Goal: Task Accomplishment & Management: Complete application form

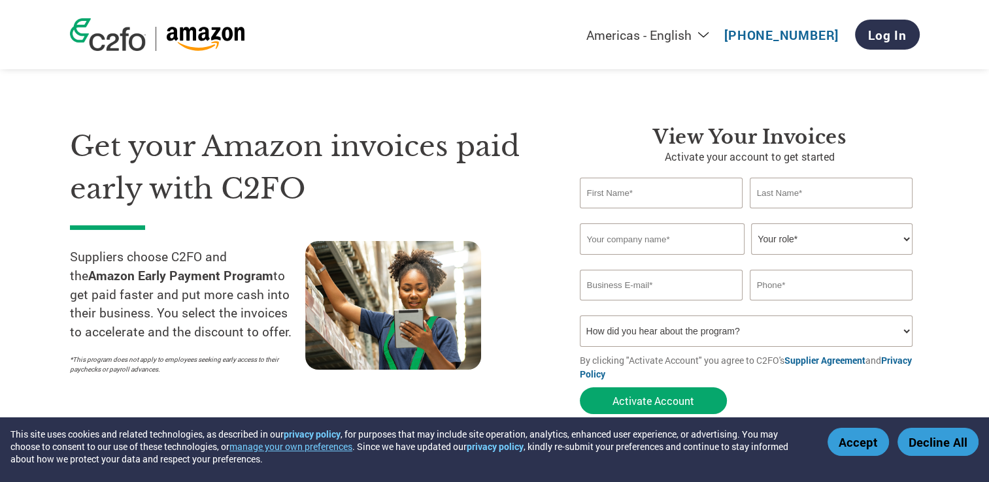
click at [675, 198] on input "text" at bounding box center [661, 193] width 163 height 31
click at [499, 209] on h1 "Get your Amazon invoices paid early with C2FO" at bounding box center [305, 168] width 471 height 84
click at [627, 236] on input "text" at bounding box center [662, 239] width 165 height 31
click at [632, 202] on input "text" at bounding box center [661, 193] width 163 height 31
click at [798, 186] on input "text" at bounding box center [831, 193] width 163 height 31
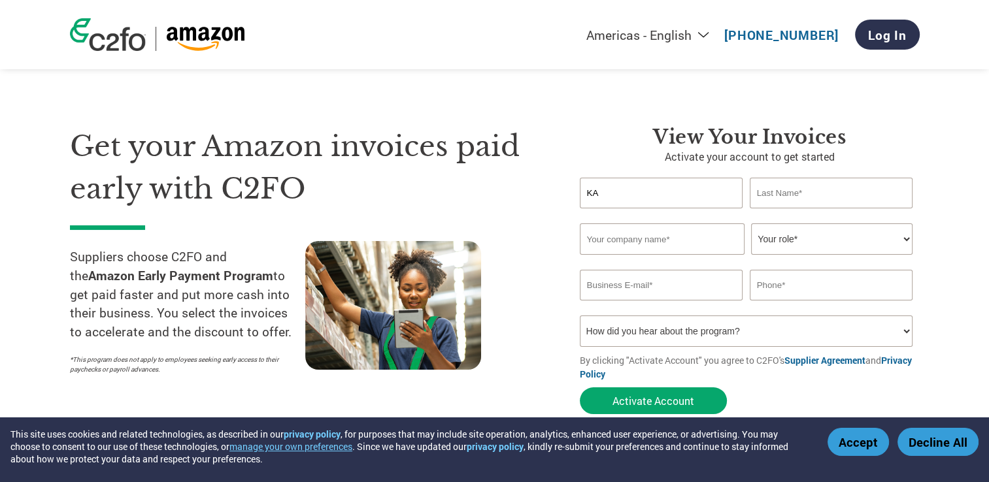
click at [665, 184] on input "KA" at bounding box center [661, 193] width 163 height 31
type input "[PERSON_NAME]"
type input "GOPAL"
type input "09176521144"
click at [818, 198] on input "GOPAL" at bounding box center [831, 193] width 163 height 31
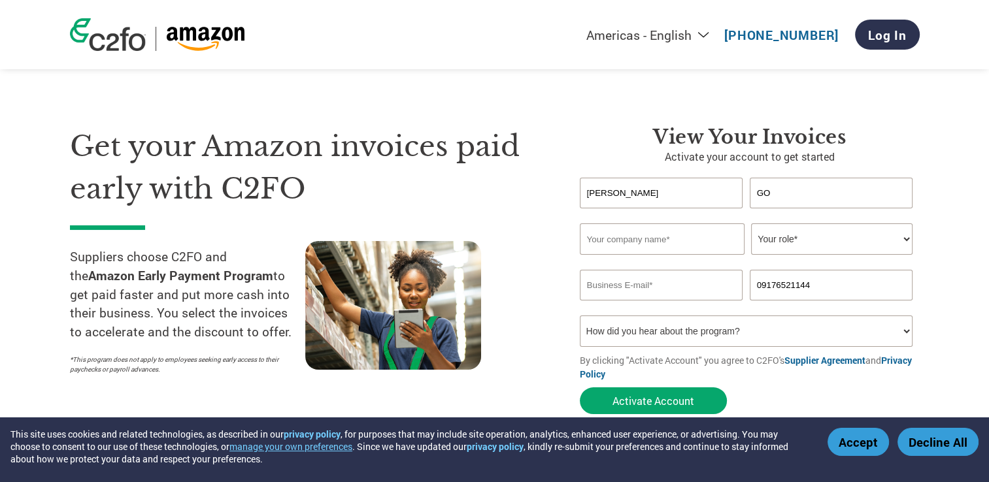
type input "G"
type input "R"
click at [622, 241] on input "text" at bounding box center [662, 239] width 165 height 31
type input "B"
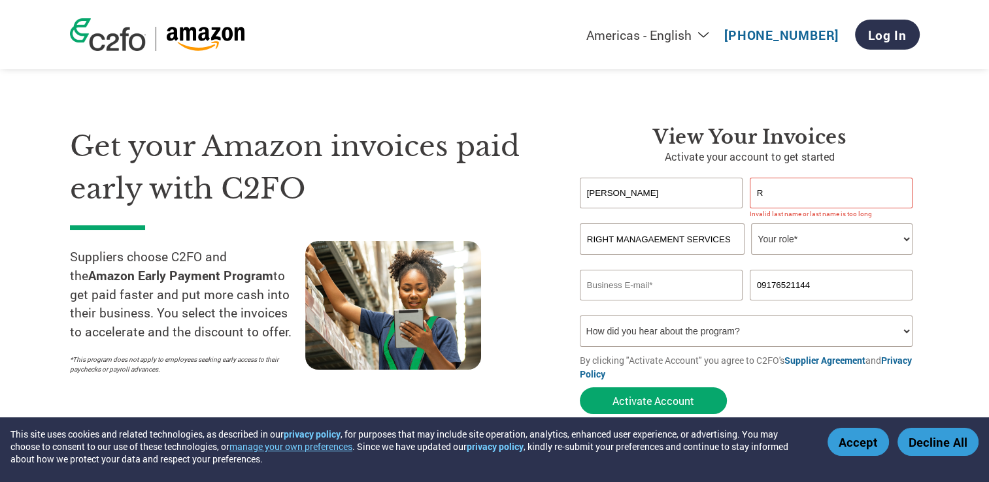
type input "BEST BRIGHT MANAGAEMENT SERVICES"
click at [794, 193] on input "R" at bounding box center [831, 193] width 163 height 31
click at [821, 247] on select "Your role* CFO Controller Credit Manager Finance Director Treasurer CEO Preside…" at bounding box center [831, 239] width 161 height 31
drag, startPoint x: 760, startPoint y: 294, endPoint x: 782, endPoint y: 262, distance: 39.0
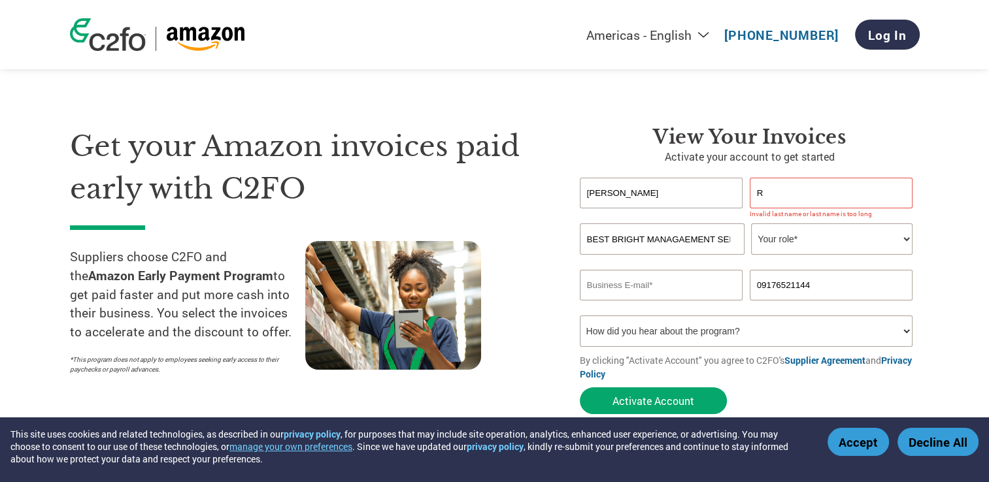
click at [772, 315] on form "[PERSON_NAME] R Invalid first name or first name is too long Invalid last name …" at bounding box center [750, 299] width 340 height 243
click at [782, 234] on select "Your role* CFO Controller Credit Manager Finance Director Treasurer CEO Preside…" at bounding box center [831, 239] width 161 height 31
click at [783, 240] on select "Your role* CFO Controller Credit Manager Finance Director Treasurer CEO Preside…" at bounding box center [831, 239] width 161 height 31
click at [784, 240] on select "Your role* CFO Controller Credit Manager Finance Director Treasurer CEO Preside…" at bounding box center [831, 239] width 161 height 31
select select "OWNER_FOUNDER"
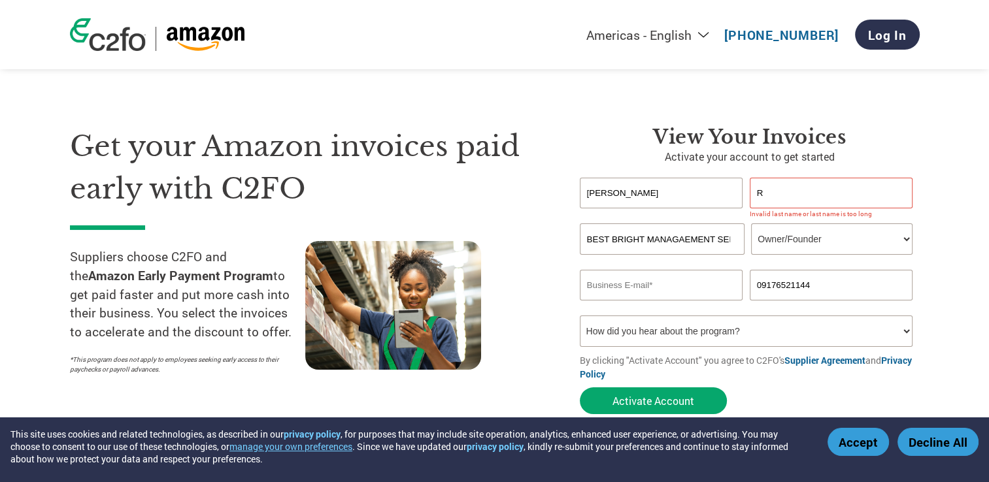
click at [751, 224] on select "Your role* CFO Controller Credit Manager Finance Director Treasurer CEO Preside…" at bounding box center [831, 239] width 161 height 31
click at [811, 182] on input "R" at bounding box center [831, 193] width 163 height 31
click at [745, 192] on div "[PERSON_NAME] R" at bounding box center [750, 193] width 340 height 31
click at [754, 190] on input "R" at bounding box center [831, 193] width 163 height 31
click at [834, 192] on input "R" at bounding box center [831, 193] width 163 height 31
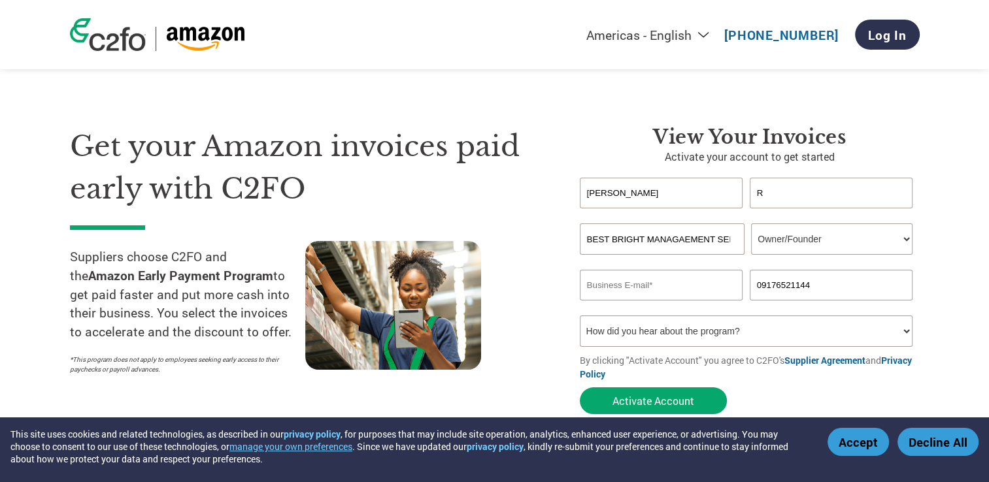
type input "R"
click at [958, 216] on section "Get your Amazon invoices paid early with C2FO Suppliers choose C2FO and the Ama…" at bounding box center [494, 257] width 989 height 410
click at [682, 283] on input "email" at bounding box center [661, 285] width 163 height 31
type input "[PERSON_NAME][EMAIL_ADDRESS][DOMAIN_NAME]"
click at [640, 191] on input "[PERSON_NAME]" at bounding box center [661, 193] width 163 height 31
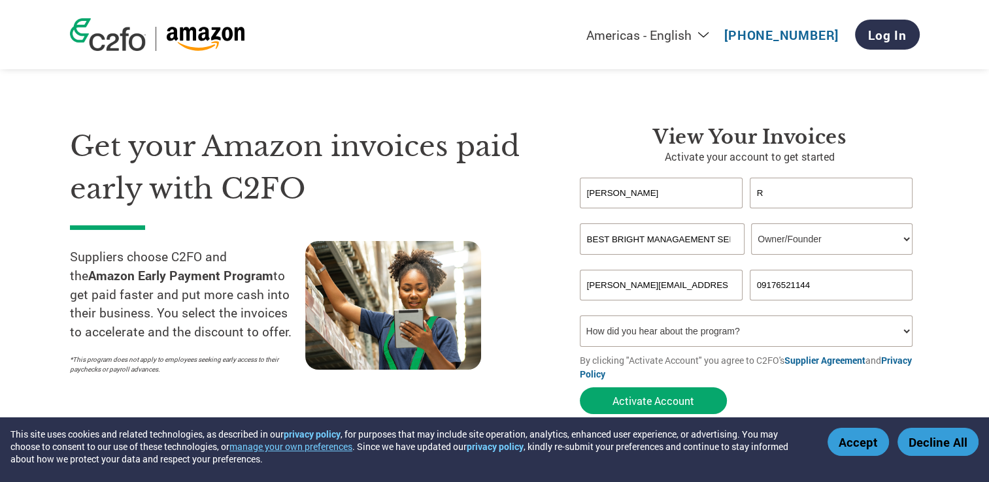
type input "[PERSON_NAME]"
click at [597, 129] on h3 "View Your Invoices" at bounding box center [750, 138] width 340 height 24
click at [746, 329] on select "How did you hear about the program? Received a letter Email Social Media Online…" at bounding box center [746, 331] width 333 height 31
select select "Other"
click at [580, 316] on select "How did you hear about the program? Received a letter Email Social Media Online…" at bounding box center [746, 331] width 333 height 31
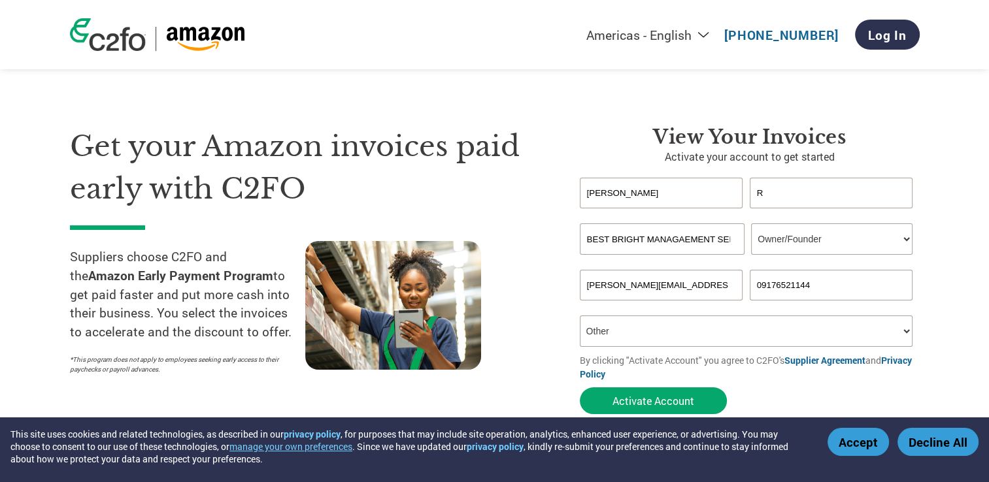
click at [664, 332] on select "How did you hear about the program? Received a letter Email Social Media Online…" at bounding box center [746, 331] width 333 height 31
click at [565, 343] on div "View Your Invoices Activate your account to get started [PERSON_NAME] R Invalid…" at bounding box center [740, 273] width 360 height 295
click at [648, 231] on input "BEST BRIGHT MANAGAEMENT SERVICES" at bounding box center [662, 239] width 165 height 31
click at [871, 289] on input "09176521144" at bounding box center [831, 285] width 163 height 31
type input "0"
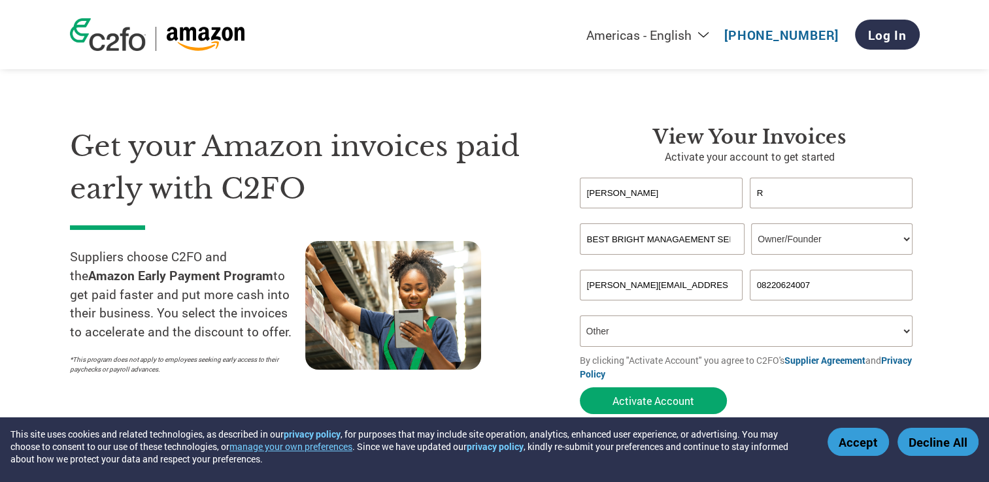
click at [763, 284] on input "08220624007" at bounding box center [831, 285] width 163 height 31
click at [762, 284] on input "08220624007" at bounding box center [831, 285] width 163 height 31
type input "8220624007"
click at [544, 316] on div "Get your Amazon invoices paid early with C2FO Suppliers choose C2FO and the Ama…" at bounding box center [315, 273] width 490 height 295
click at [656, 402] on button "Activate Account" at bounding box center [653, 401] width 147 height 27
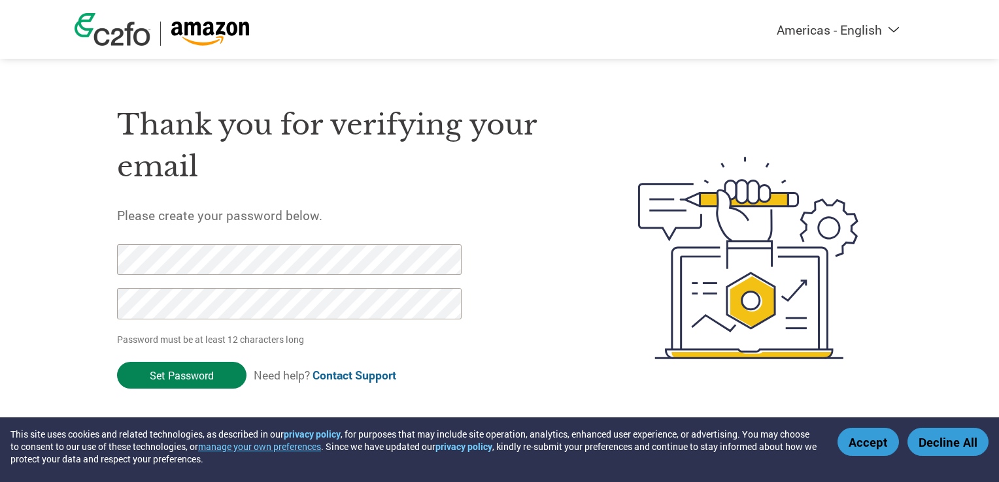
click at [219, 380] on input "Set Password" at bounding box center [181, 375] width 129 height 27
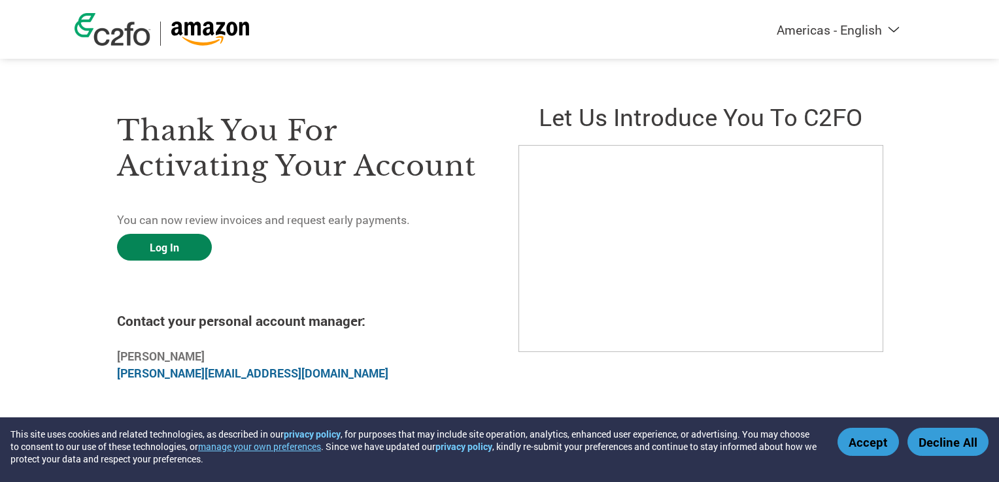
click at [180, 245] on link "Log In" at bounding box center [164, 247] width 95 height 27
